Goal: Find contact information: Find contact information

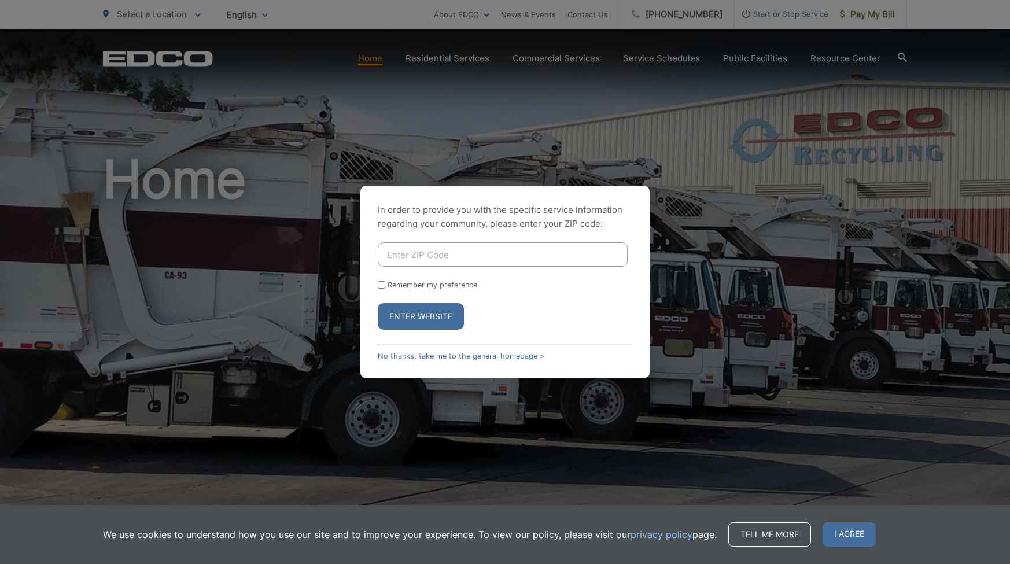
click at [444, 253] on input "Enter ZIP Code" at bounding box center [503, 254] width 250 height 24
type input "92008"
click at [409, 314] on button "Enter Website" at bounding box center [421, 316] width 86 height 27
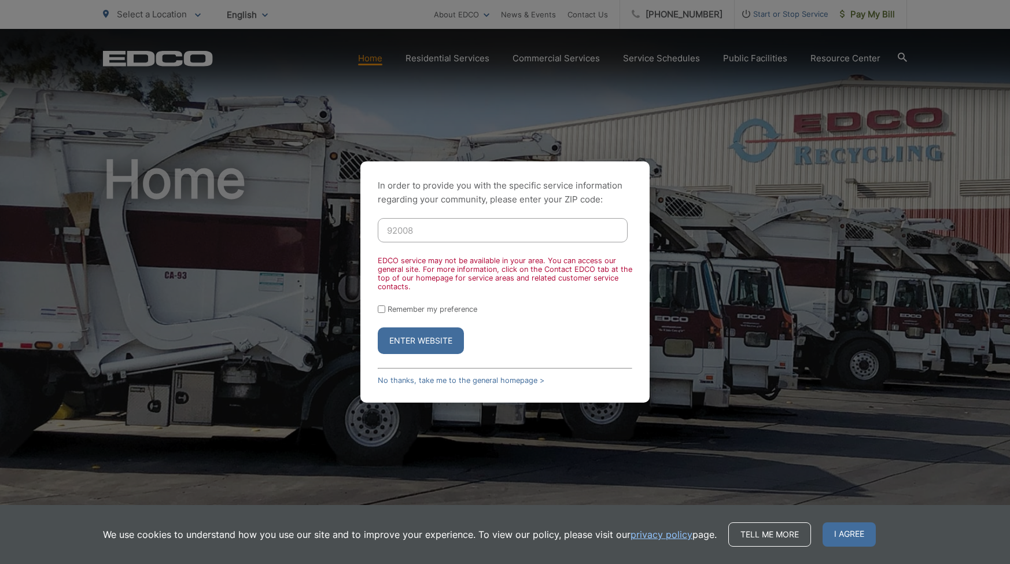
click at [368, 287] on div "In order to provide you with the specific service information regarding your co…" at bounding box center [504, 281] width 289 height 241
click at [688, 83] on div "In order to provide you with the specific service information regarding your co…" at bounding box center [505, 282] width 1010 height 564
click at [580, 108] on div "In order to provide you with the specific service information regarding your co…" at bounding box center [505, 282] width 1010 height 564
